Goal: Task Accomplishment & Management: Manage account settings

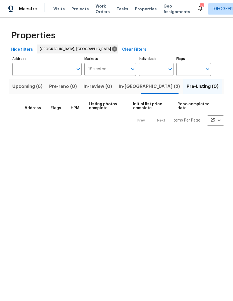
click at [136, 90] on span "In-[GEOGRAPHIC_DATA] (2)" at bounding box center [149, 87] width 61 height 8
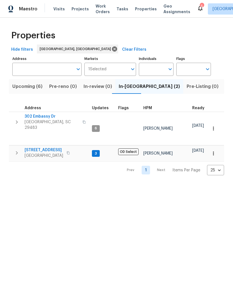
click at [45, 117] on span "302 Embassy Dr" at bounding box center [52, 117] width 55 height 6
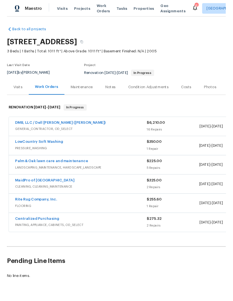
scroll to position [1, 0]
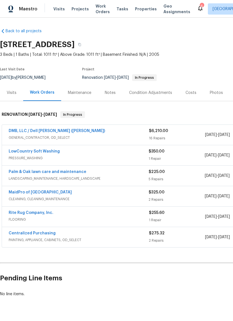
click at [41, 192] on link "MaidPro of [GEOGRAPHIC_DATA]" at bounding box center [40, 192] width 63 height 4
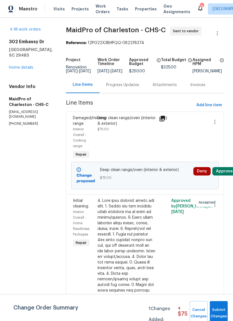
click at [226, 174] on button "Approve" at bounding box center [225, 171] width 24 height 8
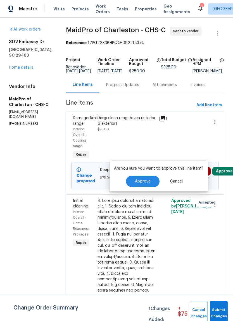
click at [142, 183] on button "Approve" at bounding box center [143, 181] width 34 height 11
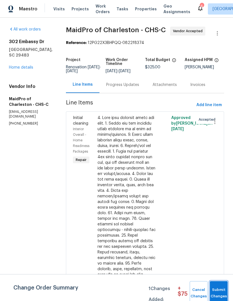
click at [217, 289] on span "Submit Changes" at bounding box center [219, 293] width 12 height 13
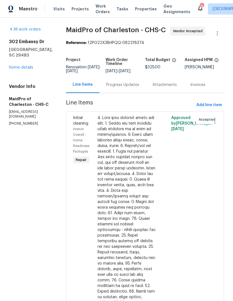
click at [138, 11] on span "Properties" at bounding box center [146, 9] width 22 height 6
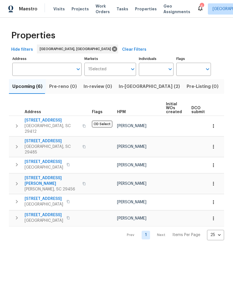
click at [134, 85] on span "In-[GEOGRAPHIC_DATA] (2)" at bounding box center [149, 87] width 61 height 8
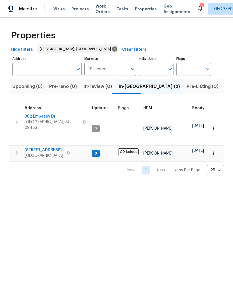
click at [47, 115] on span "302 Embassy Dr" at bounding box center [52, 117] width 55 height 6
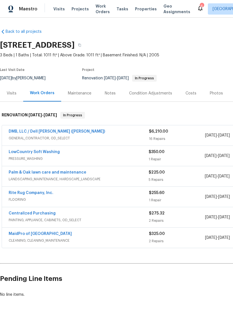
click at [186, 97] on div "Costs" at bounding box center [191, 93] width 24 height 17
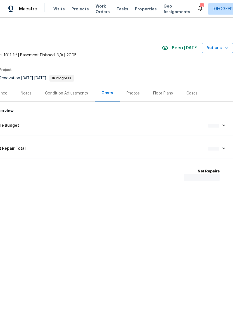
scroll to position [0, 83]
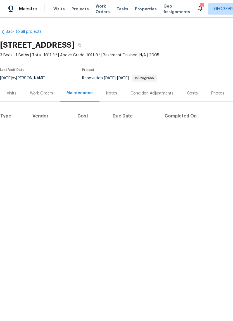
click at [44, 95] on div "Work Orders" at bounding box center [41, 93] width 23 height 6
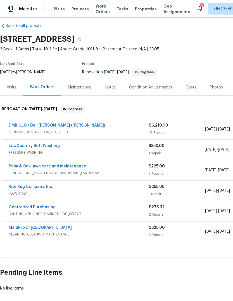
scroll to position [6, 0]
click at [76, 165] on link "Palm & Oak lawn care and maintenance" at bounding box center [48, 166] width 78 height 4
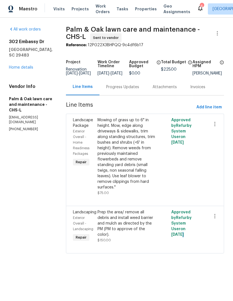
click at [153, 237] on div "Prep the area/ remove all debris and install weed barrier and mulch as directed…" at bounding box center [127, 223] width 58 height 28
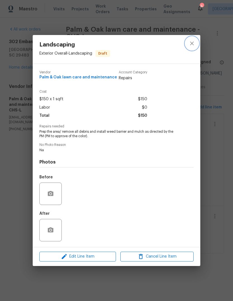
click at [197, 45] on button "close" at bounding box center [192, 43] width 13 height 13
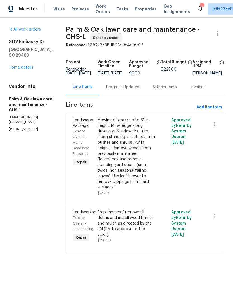
click at [32, 66] on link "Home details" at bounding box center [21, 68] width 24 height 4
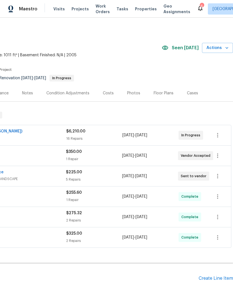
scroll to position [0, 83]
click at [217, 177] on icon "button" at bounding box center [218, 176] width 7 height 7
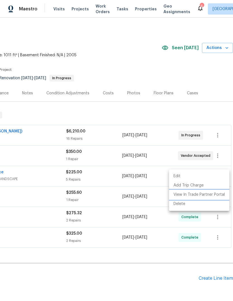
click at [215, 194] on li "View In Trade Partner Portal" at bounding box center [199, 194] width 60 height 9
click at [215, 197] on li "View In Trade Partner Portal" at bounding box center [199, 194] width 60 height 9
click at [116, 118] on div at bounding box center [116, 150] width 233 height 301
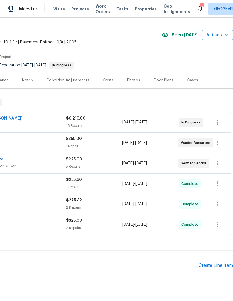
scroll to position [13, 83]
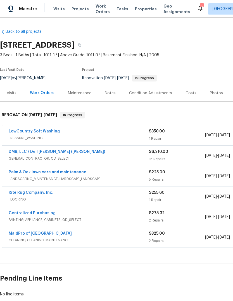
click at [52, 130] on link "LowCountry Soft Washing" at bounding box center [34, 131] width 51 height 4
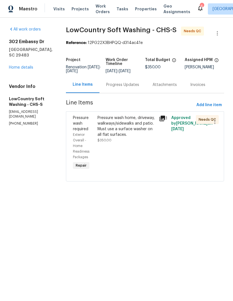
click at [117, 134] on div "Pressure wash home, driveway, walkways/sidewalks and patio. Must use a surface …" at bounding box center [127, 126] width 58 height 22
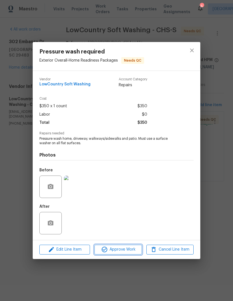
click at [128, 254] on button "Approve Work" at bounding box center [118, 250] width 47 height 10
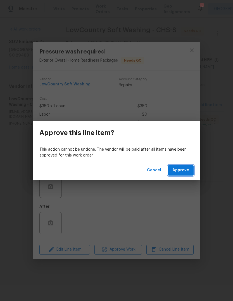
click at [188, 170] on span "Approve" at bounding box center [181, 170] width 17 height 7
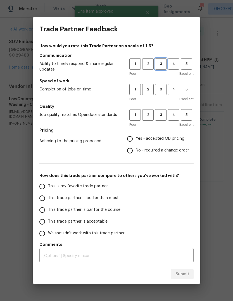
click at [164, 66] on span "3" at bounding box center [161, 64] width 10 height 6
click at [166, 92] on button "3" at bounding box center [160, 89] width 11 height 11
click at [165, 109] on button "3" at bounding box center [160, 114] width 11 height 11
click at [134, 135] on input "Yes - accepted OD pricing" at bounding box center [130, 139] width 12 height 12
radio input "true"
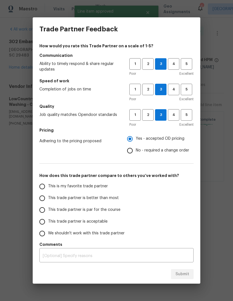
click at [46, 214] on input "This trade partner is par for the course" at bounding box center [42, 210] width 12 height 12
click at [190, 275] on button "Submit" at bounding box center [182, 274] width 23 height 10
radio input "true"
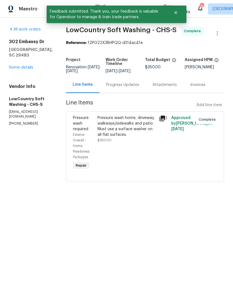
click at [26, 66] on link "Home details" at bounding box center [21, 68] width 24 height 4
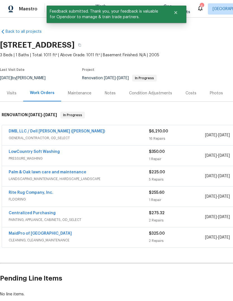
click at [113, 94] on div "Notes" at bounding box center [110, 93] width 11 height 6
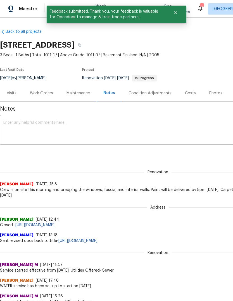
click at [149, 137] on textarea at bounding box center [158, 131] width 310 height 20
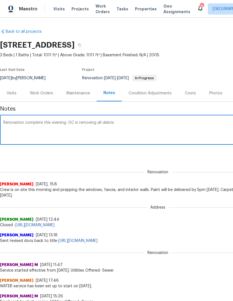
click at [65, 121] on textarea "Renovation complete this evening. GC is removing all debris" at bounding box center [158, 131] width 310 height 20
click at [8, 116] on div "Renovation complete this evening. GC is removing all debris x ​" at bounding box center [158, 130] width 316 height 29
click at [66, 121] on textarea "Renovation complete this evening. GC is removing all debris" at bounding box center [158, 131] width 310 height 20
click at [194, 118] on div "Renovation complete this evening. Cleaning was completed this morning. GC is re…" at bounding box center [158, 130] width 316 height 29
click at [195, 127] on textarea "Renovation complete this evening. Cleaning was completed this morning. GC is re…" at bounding box center [158, 131] width 310 height 20
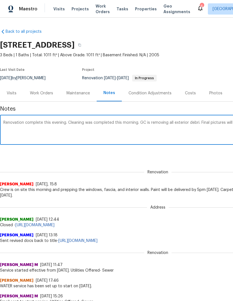
scroll to position [0, 83]
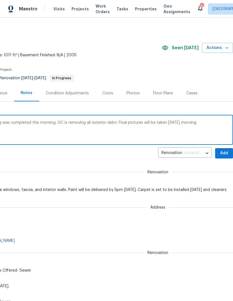
click at [143, 121] on textarea "Renovation complete this evening. Cleaning was completed this morning. GC is re…" at bounding box center [76, 131] width 310 height 20
click at [221, 127] on textarea "Renovation complete this evening. Cleaning was completed this morning. GC is re…" at bounding box center [76, 131] width 310 height 20
type textarea "Renovation complete this evening. Cleaning was completed this morning. GC is re…"
click at [229, 151] on span "Add" at bounding box center [224, 153] width 9 height 7
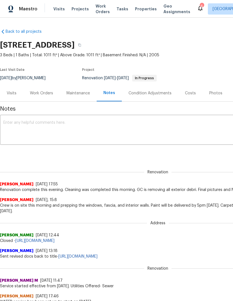
scroll to position [0, 0]
click at [141, 11] on span "Properties" at bounding box center [146, 9] width 22 height 6
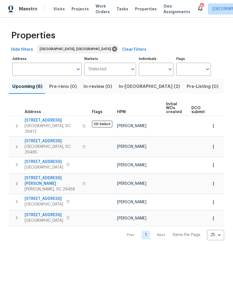
click at [132, 87] on span "In-[GEOGRAPHIC_DATA] (2)" at bounding box center [149, 87] width 61 height 8
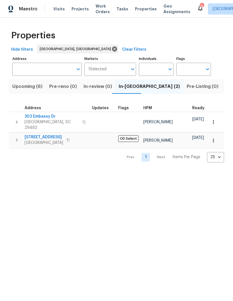
click at [50, 119] on span "302 Embassy Dr" at bounding box center [52, 117] width 55 height 6
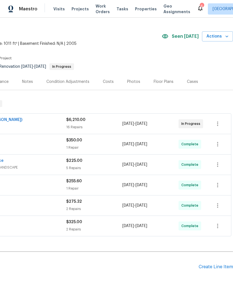
scroll to position [12, 83]
click at [227, 38] on icon "button" at bounding box center [227, 36] width 6 height 6
